Goal: Information Seeking & Learning: Learn about a topic

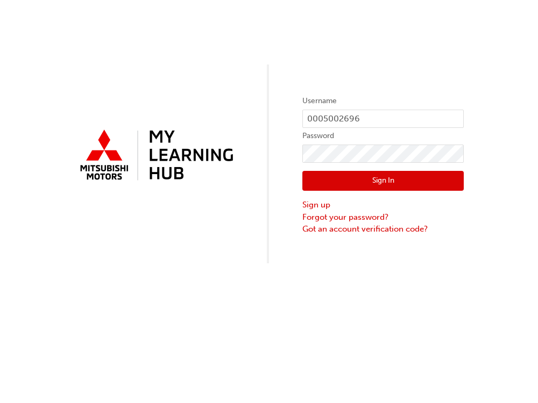
click at [373, 183] on button "Sign In" at bounding box center [382, 181] width 161 height 20
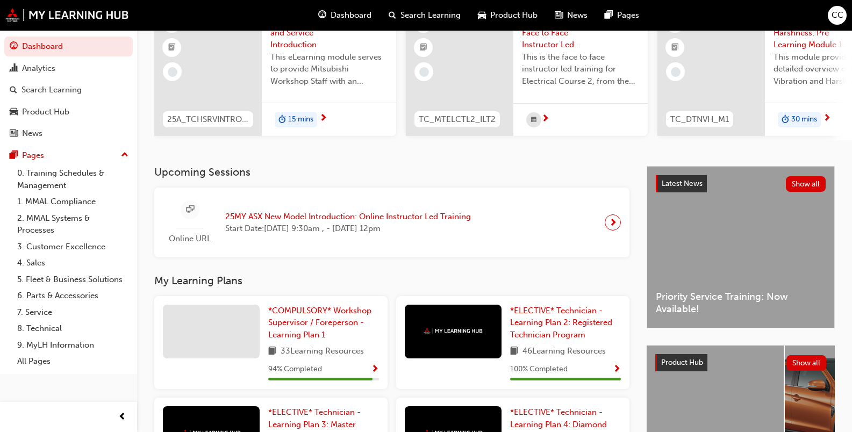
scroll to position [54, 0]
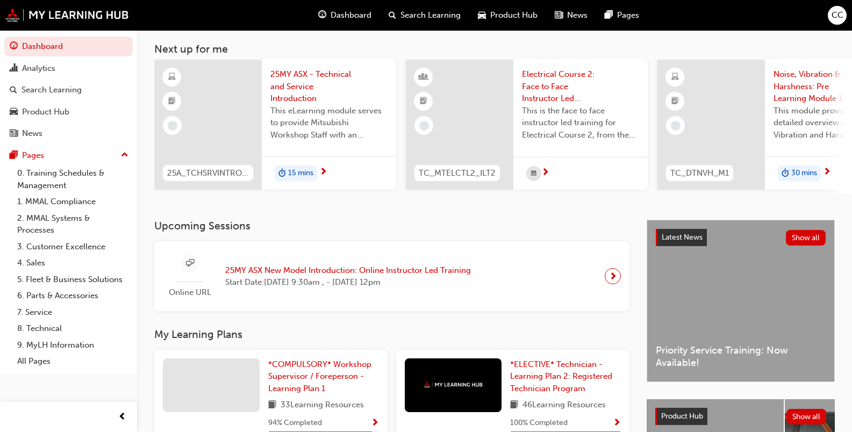
click at [302, 171] on span "15 mins" at bounding box center [300, 173] width 25 height 12
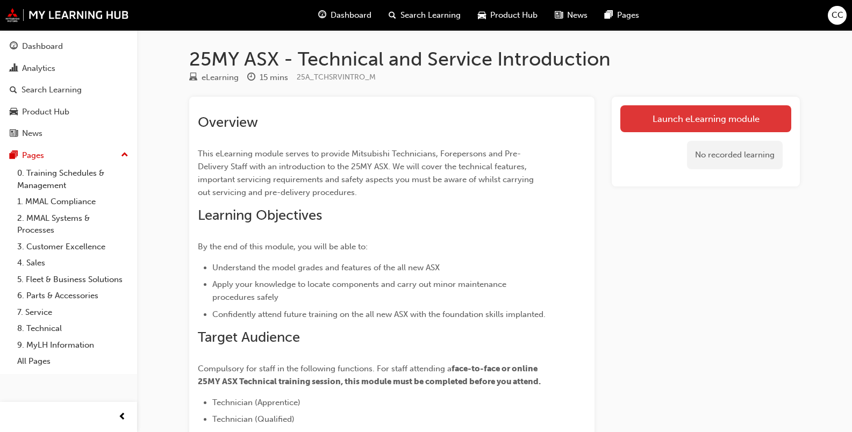
click at [537, 117] on link "Launch eLearning module" at bounding box center [706, 118] width 171 height 27
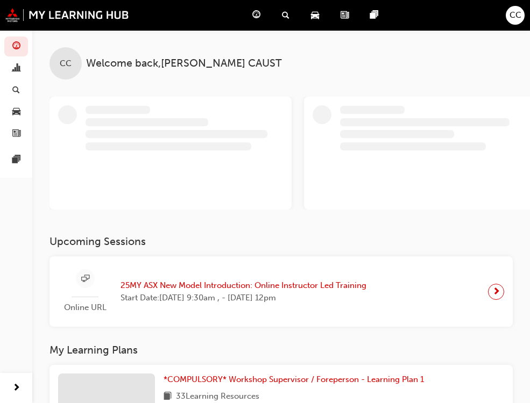
click at [518, 14] on span "CC" at bounding box center [515, 15] width 12 height 12
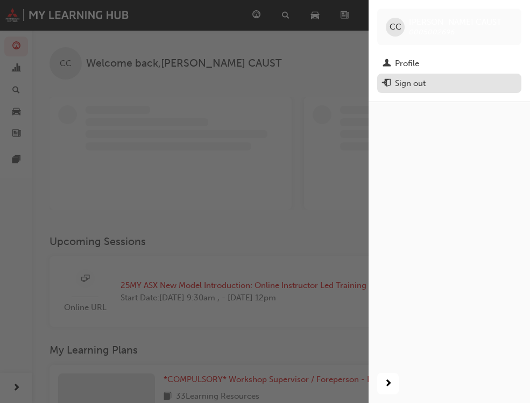
click at [408, 84] on div "Sign out" at bounding box center [410, 83] width 31 height 12
